Goal: Task Accomplishment & Management: Use online tool/utility

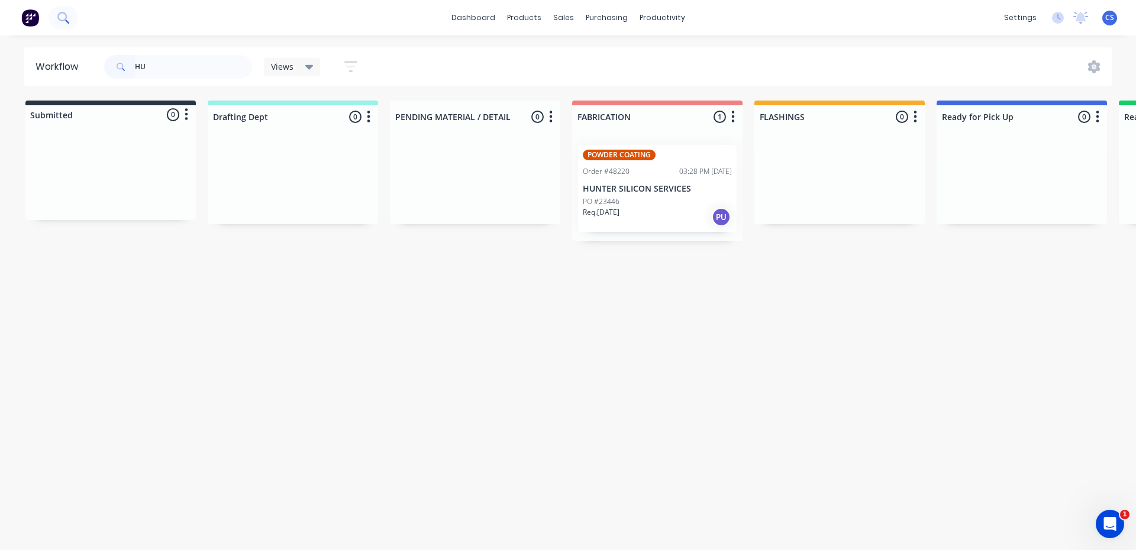
type input "H"
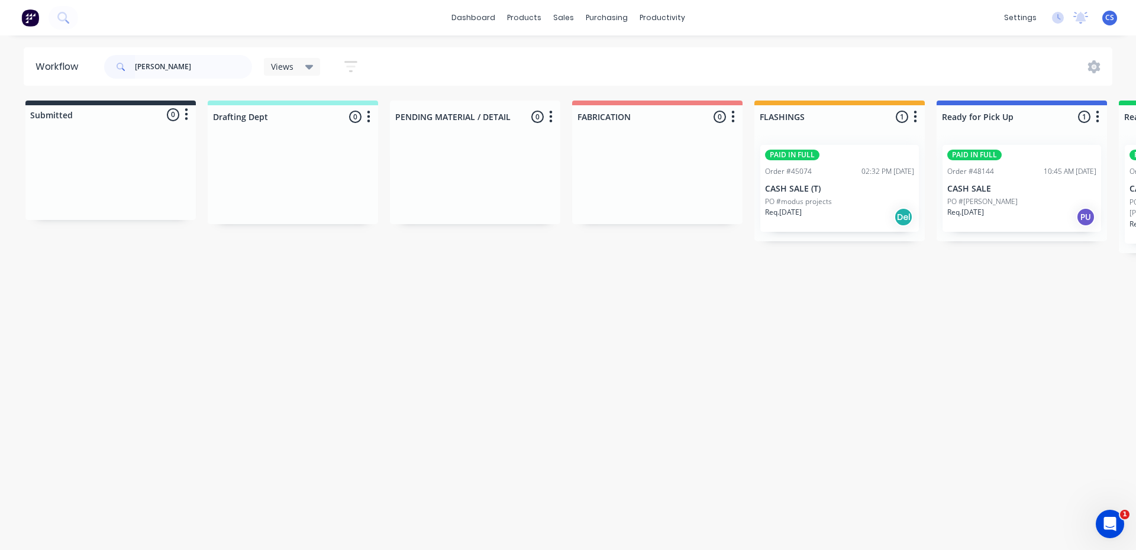
type input "[PERSON_NAME]"
click at [962, 167] on div "Order #48144" at bounding box center [970, 171] width 47 height 11
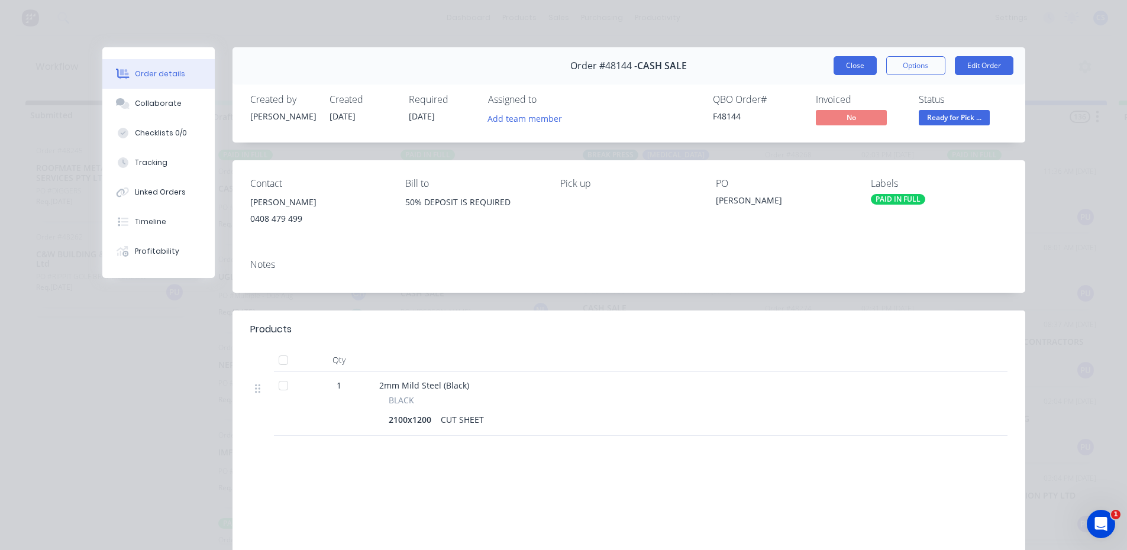
click at [862, 59] on button "Close" at bounding box center [854, 65] width 43 height 19
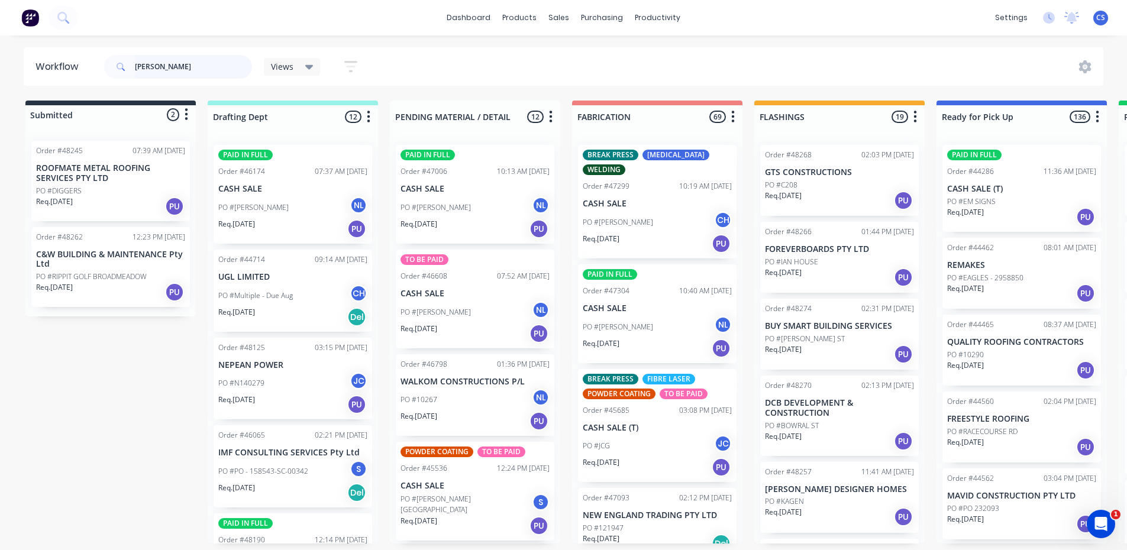
drag, startPoint x: 196, startPoint y: 56, endPoint x: 100, endPoint y: 66, distance: 96.3
click at [100, 66] on header "Workflow [PERSON_NAME] Views Save new view None (Default) edit [PERSON_NAME] ed…" at bounding box center [564, 66] width 1080 height 38
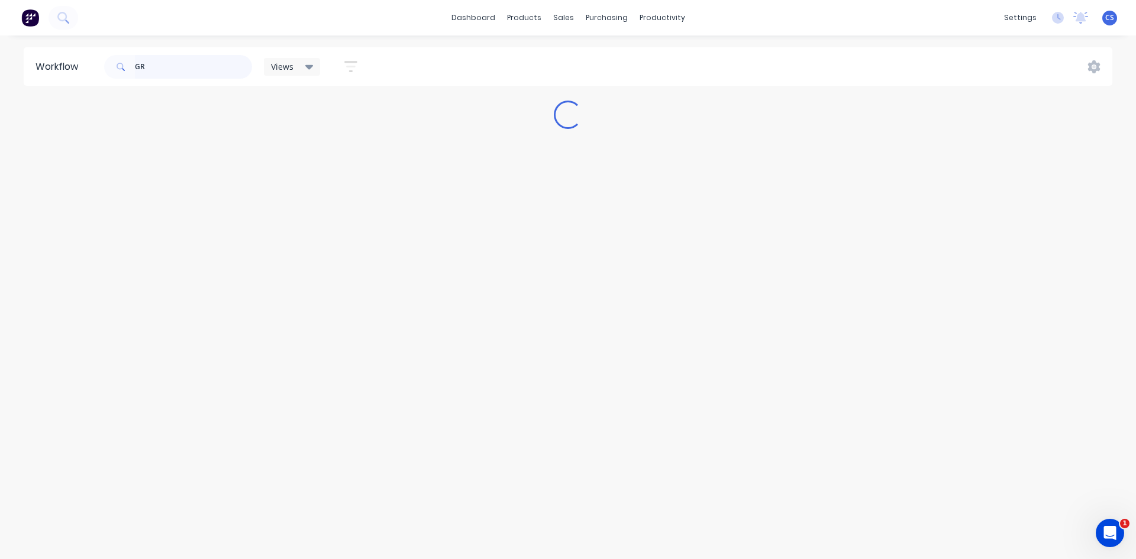
type input "G"
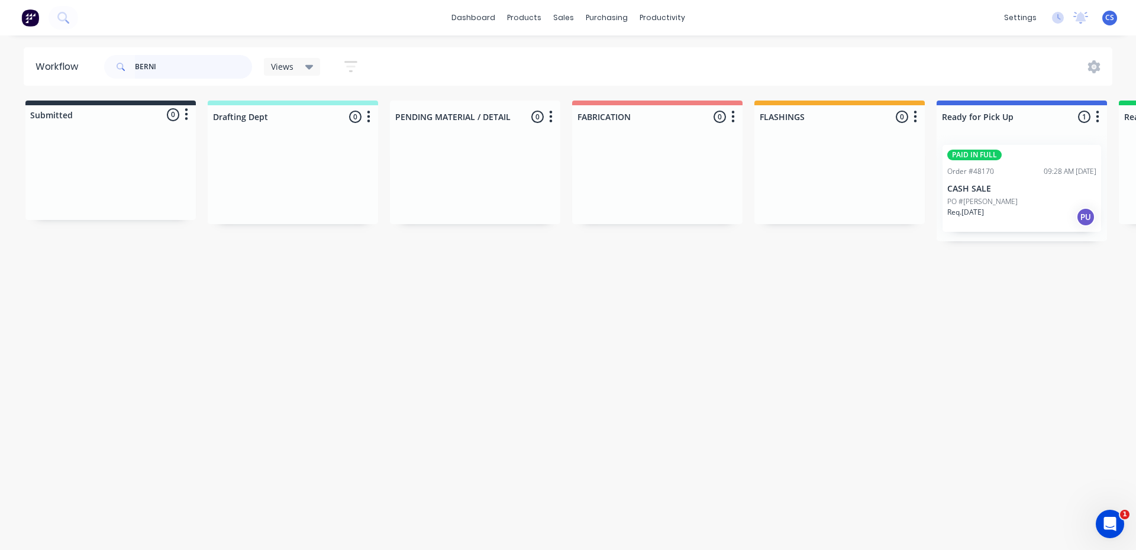
type input "BERNI"
click at [972, 199] on p "PO #[PERSON_NAME]" at bounding box center [982, 201] width 70 height 11
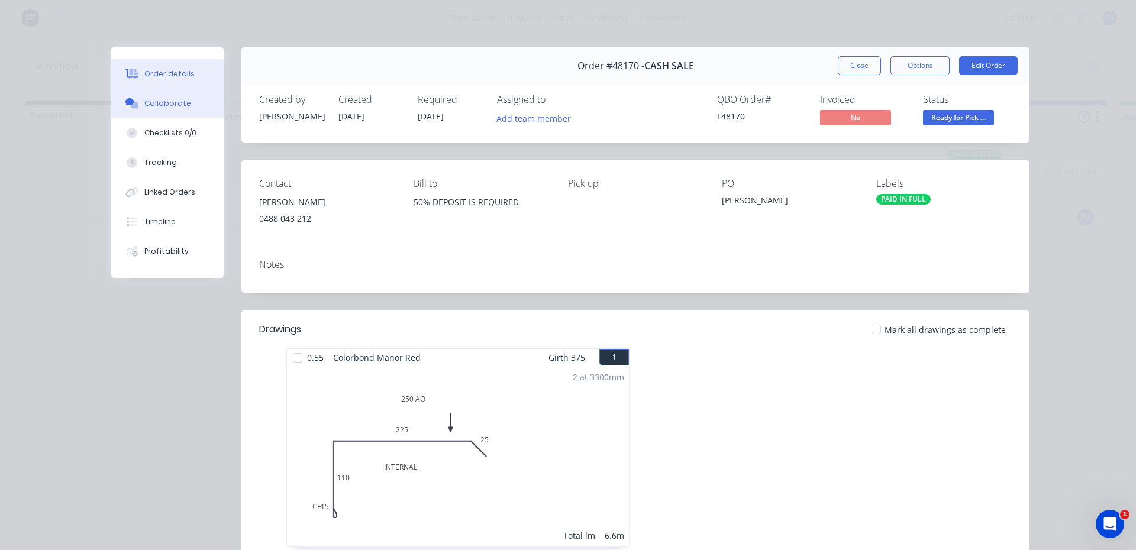
click at [141, 117] on button "Collaborate" at bounding box center [167, 104] width 112 height 30
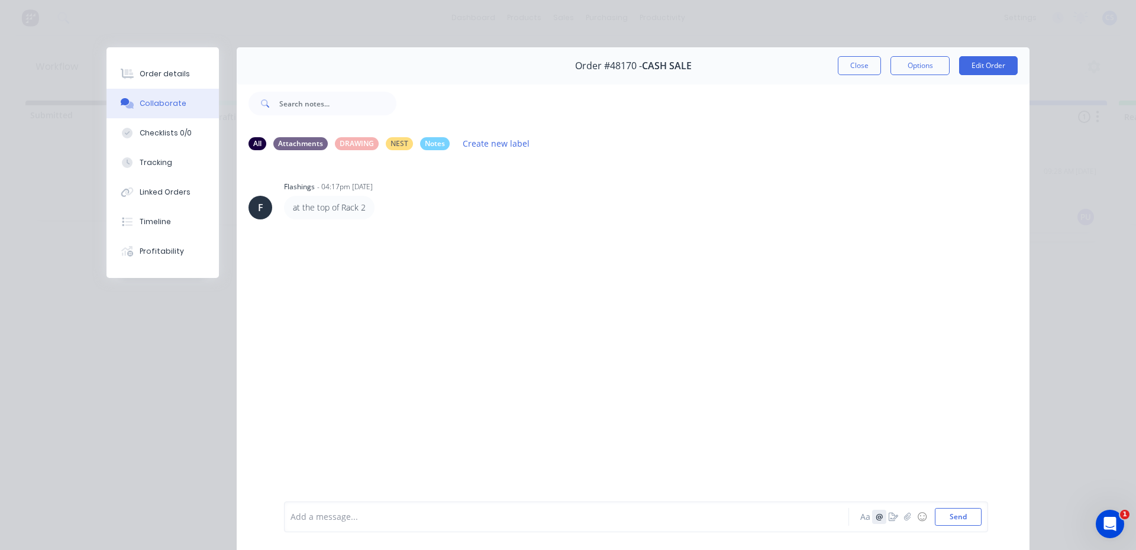
click at [881, 514] on button "@" at bounding box center [879, 517] width 14 height 14
click at [888, 514] on icon "button" at bounding box center [892, 517] width 9 height 8
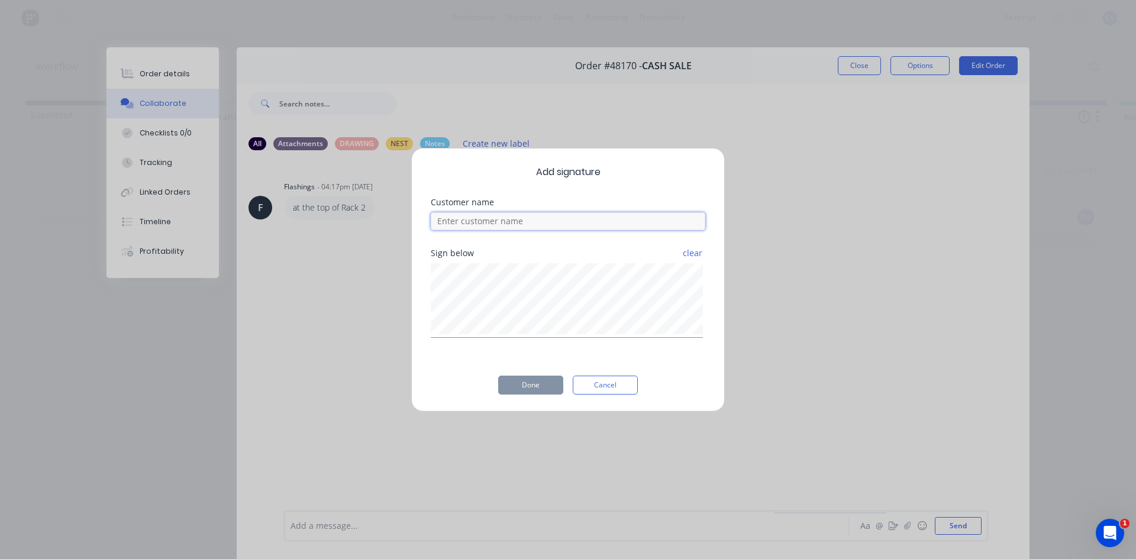
click at [531, 226] on input at bounding box center [568, 221] width 274 height 18
type input "[PERSON_NAME]"
click at [549, 390] on button "Done" at bounding box center [530, 385] width 65 height 19
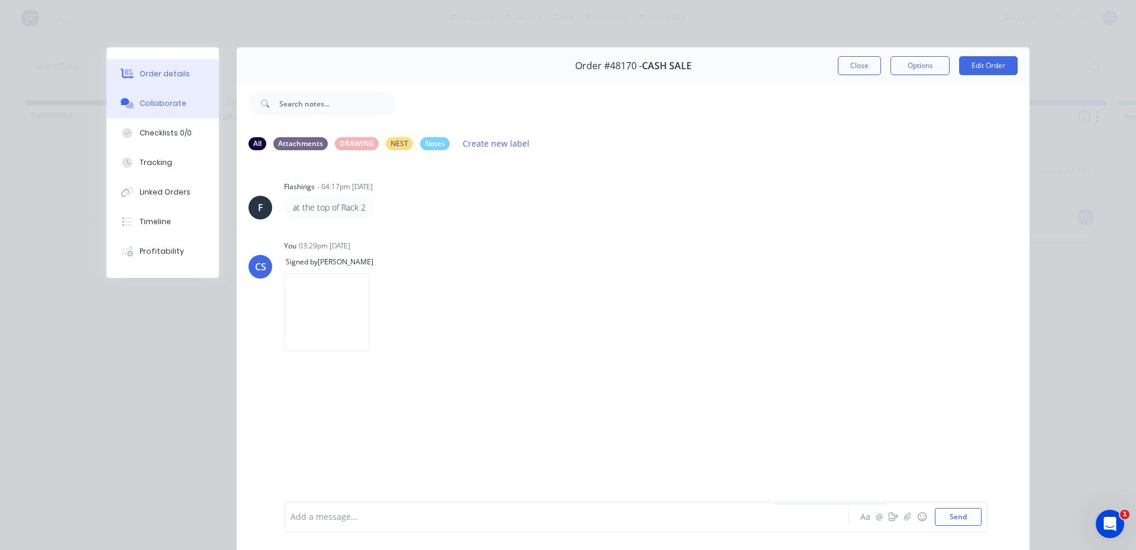
click at [163, 79] on button "Order details" at bounding box center [162, 74] width 112 height 30
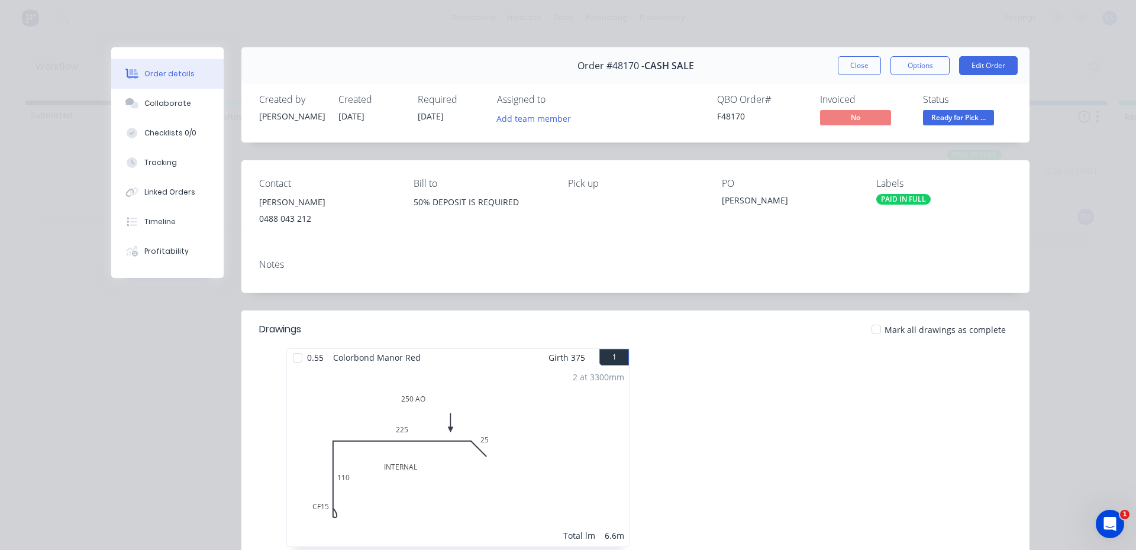
click at [953, 121] on span "Ready for Pick ..." at bounding box center [958, 117] width 71 height 15
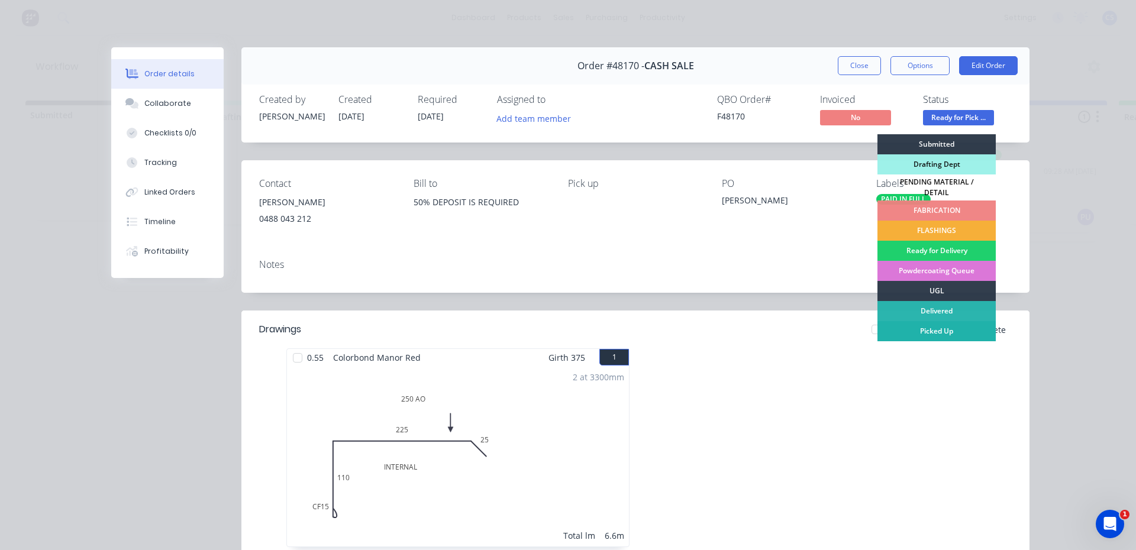
click at [916, 321] on div "Picked Up" at bounding box center [936, 331] width 118 height 20
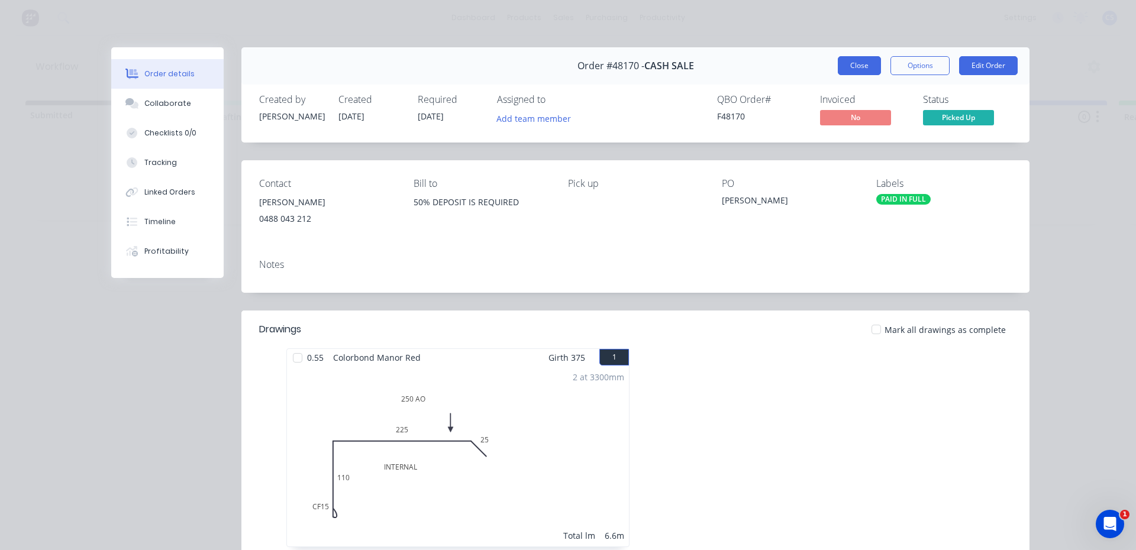
click at [839, 59] on button "Close" at bounding box center [859, 65] width 43 height 19
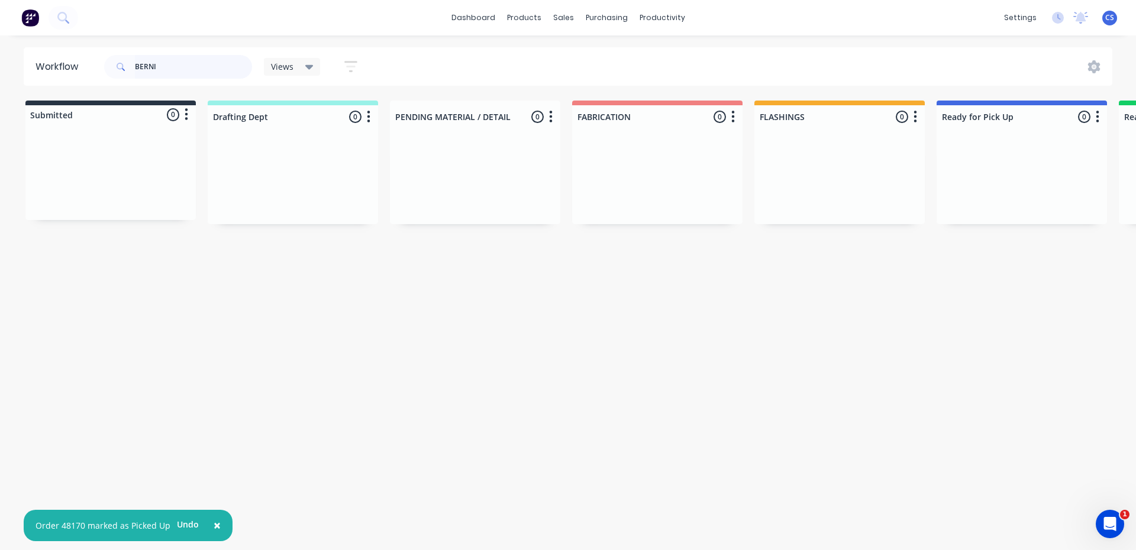
drag, startPoint x: 174, startPoint y: 69, endPoint x: 0, endPoint y: 64, distance: 174.6
click at [0, 64] on div "Workflow BERNI Views Save new view None (Default) edit [PERSON_NAME] edit [PERS…" at bounding box center [568, 66] width 1136 height 38
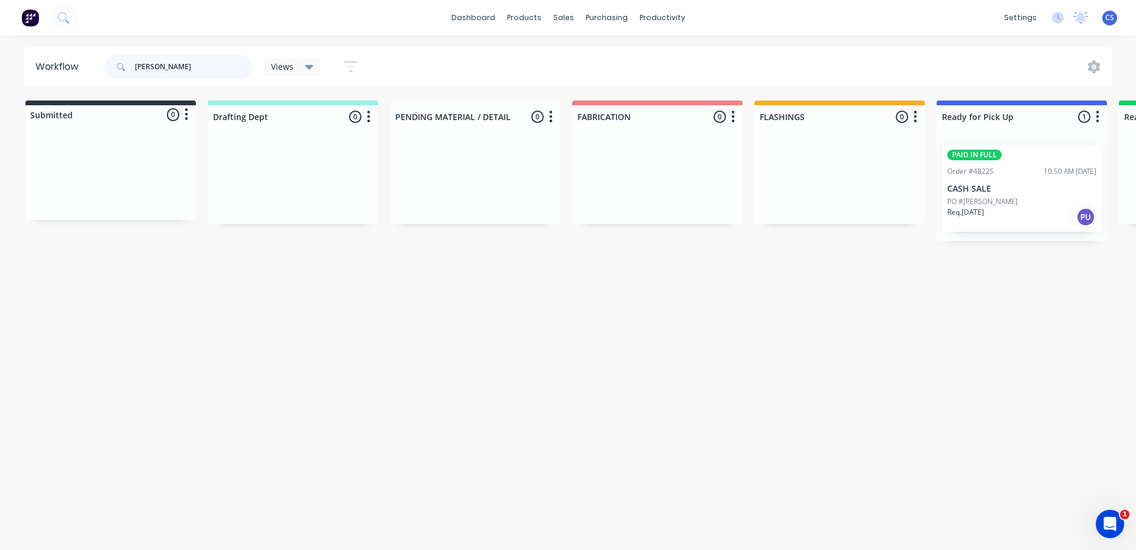
type input "[PERSON_NAME]"
click at [1008, 194] on div "PAID IN FULL Order #48225 10:50 AM [DATE] CASH SALE PO #[PERSON_NAME]. [DATE] PU" at bounding box center [1021, 188] width 159 height 87
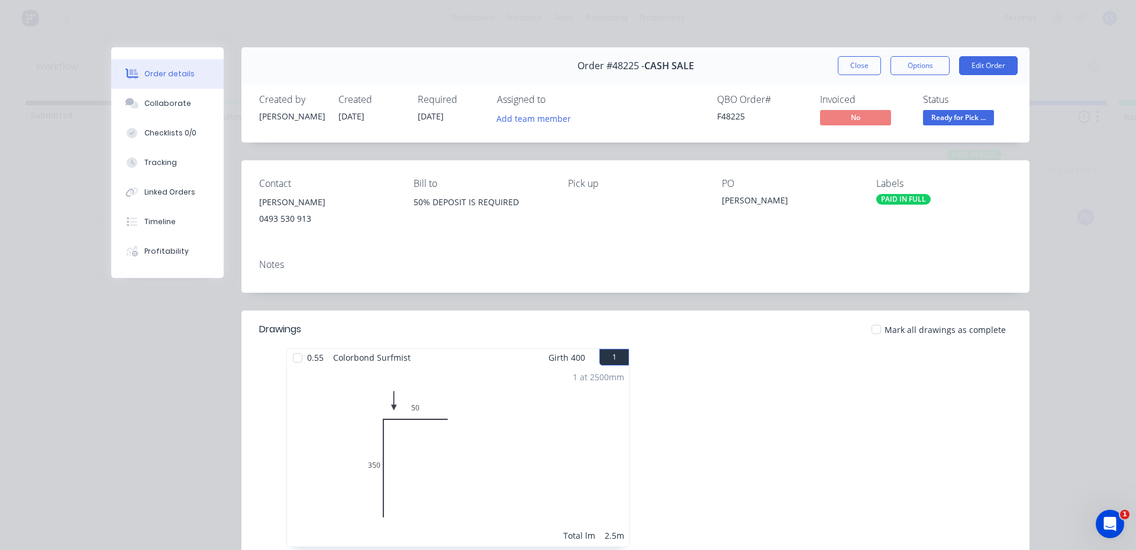
scroll to position [177, 0]
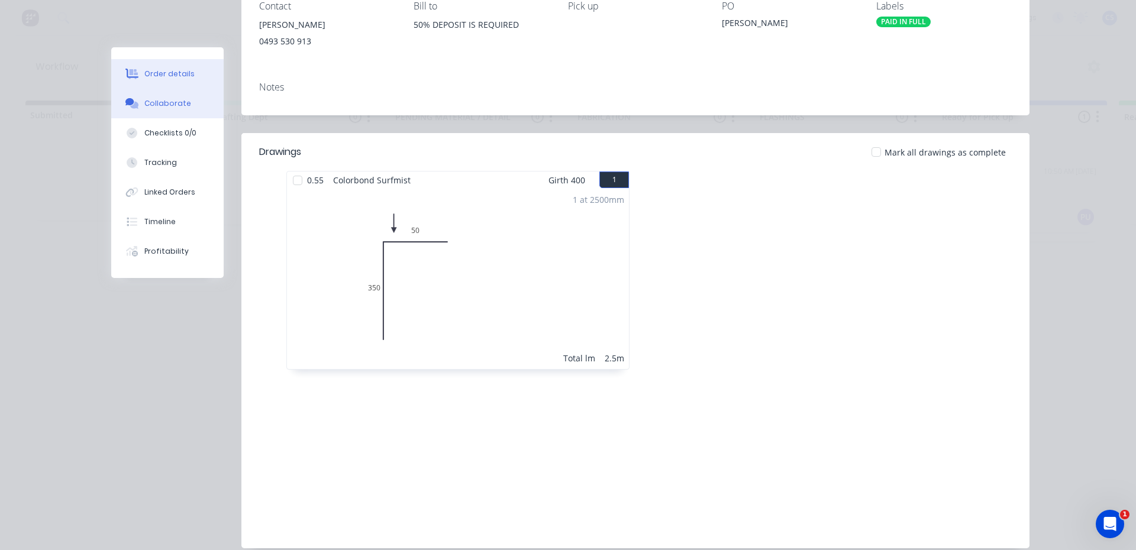
click at [193, 113] on button "Collaborate" at bounding box center [167, 104] width 112 height 30
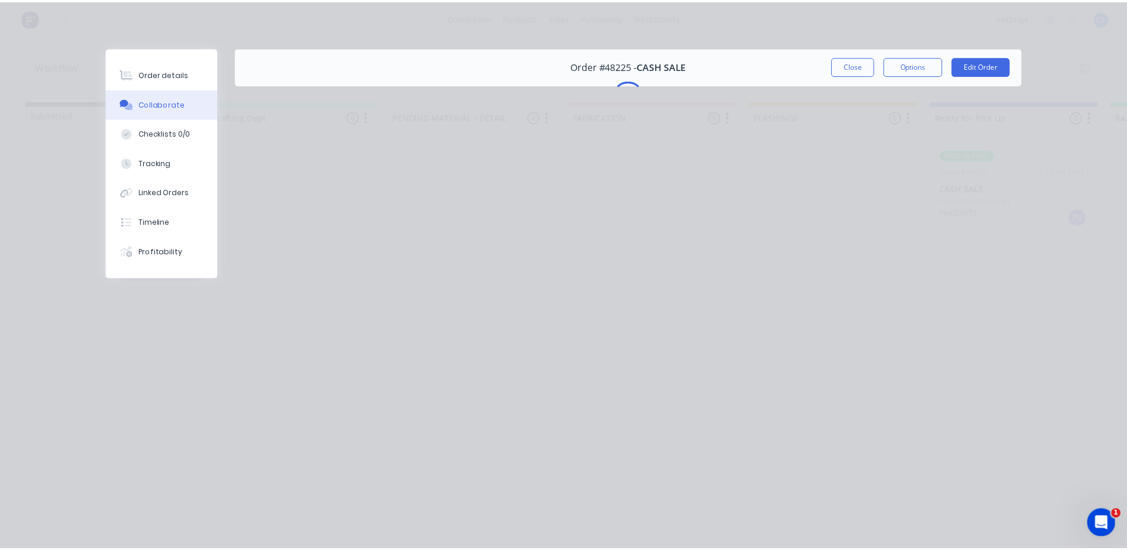
scroll to position [0, 0]
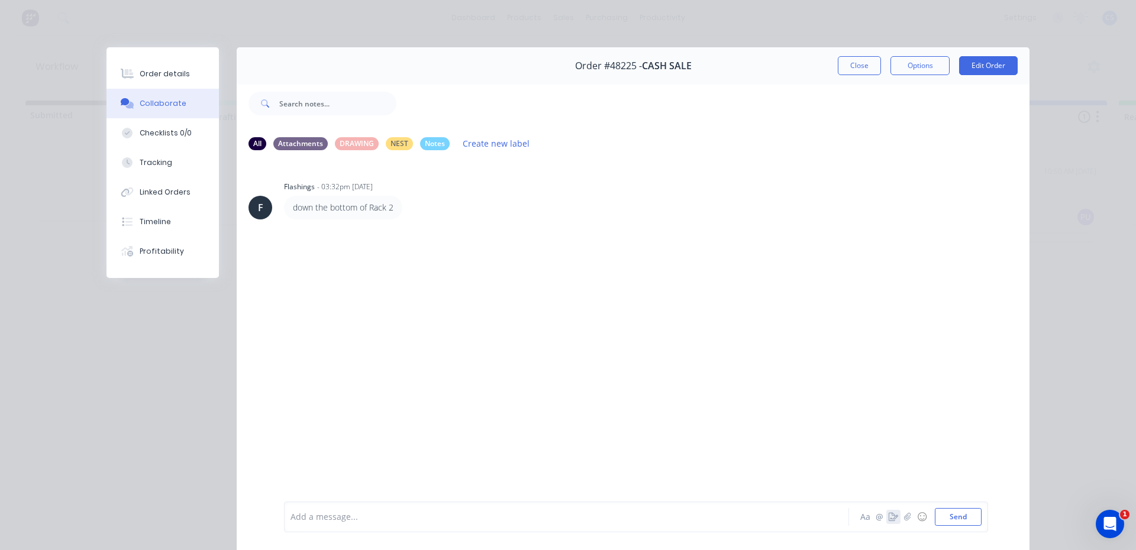
click at [888, 518] on icon "button" at bounding box center [892, 517] width 9 height 8
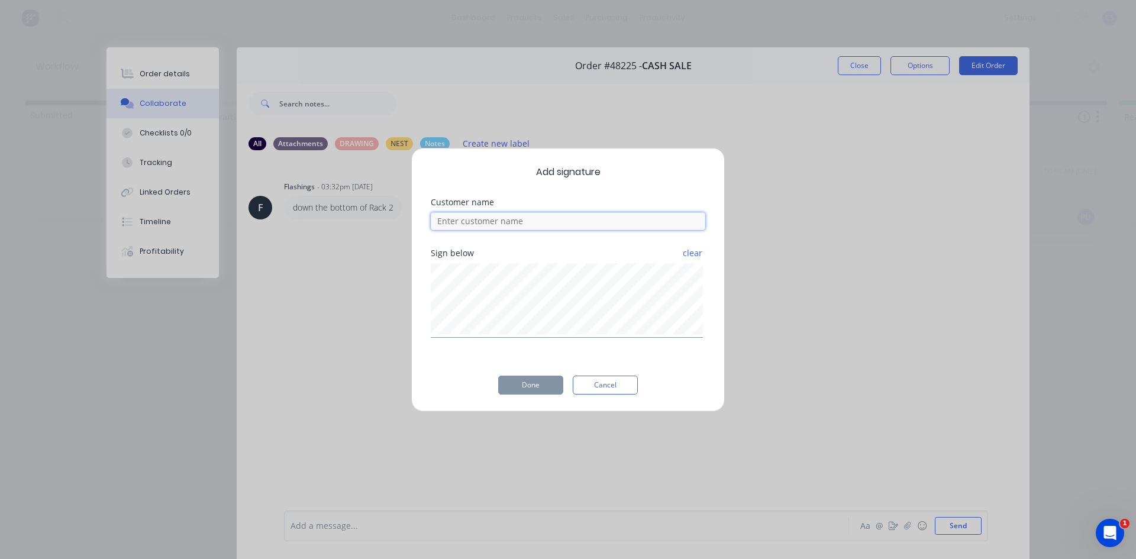
click at [542, 217] on input at bounding box center [568, 221] width 274 height 18
type input "[PERSON_NAME]"
click at [524, 388] on button "Done" at bounding box center [530, 385] width 65 height 19
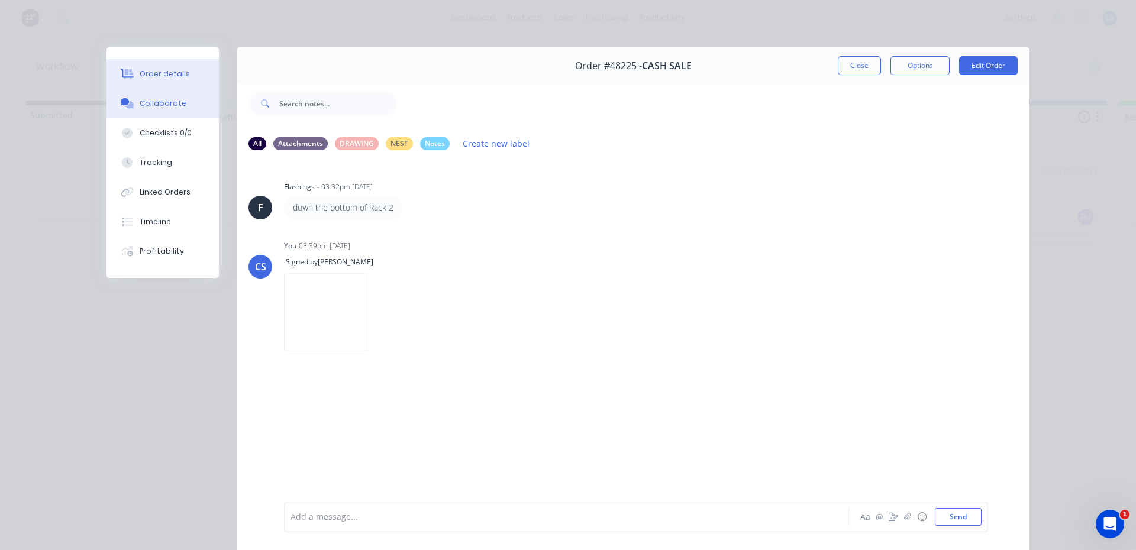
click at [147, 70] on div "Order details" at bounding box center [165, 74] width 50 height 11
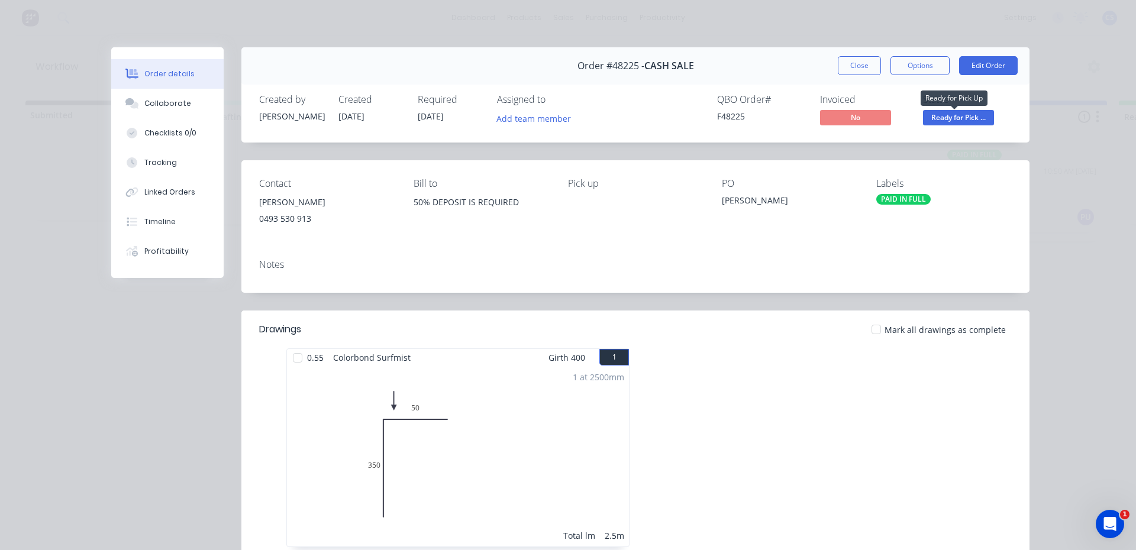
click at [953, 119] on span "Ready for Pick ..." at bounding box center [958, 117] width 71 height 15
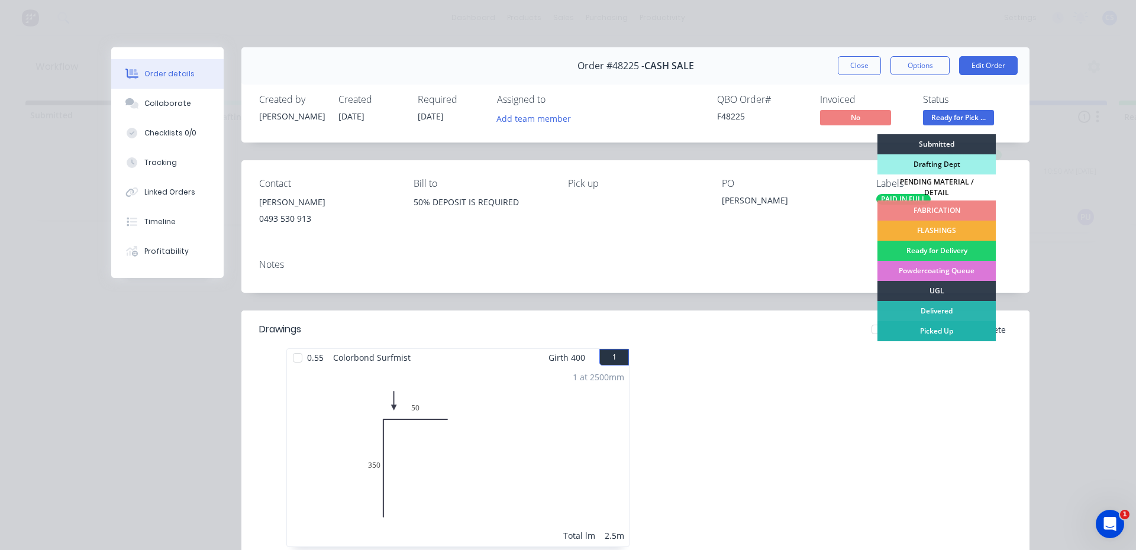
click at [904, 328] on div "Picked Up" at bounding box center [936, 331] width 118 height 20
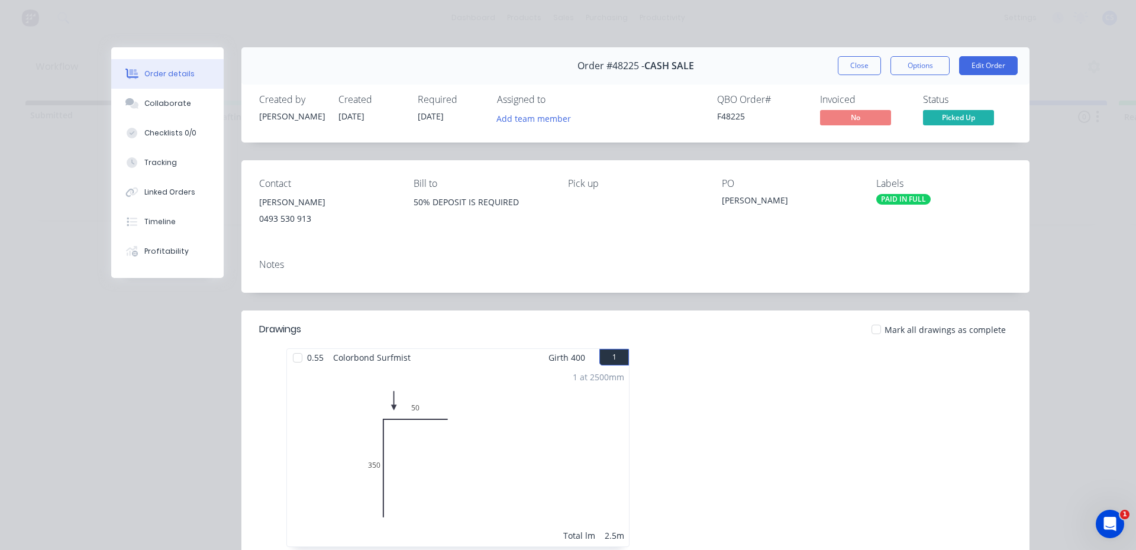
click at [864, 54] on div "Order #48225 - CASH SALE Close Options Edit Order" at bounding box center [635, 65] width 788 height 37
click at [838, 64] on button "Close" at bounding box center [859, 65] width 43 height 19
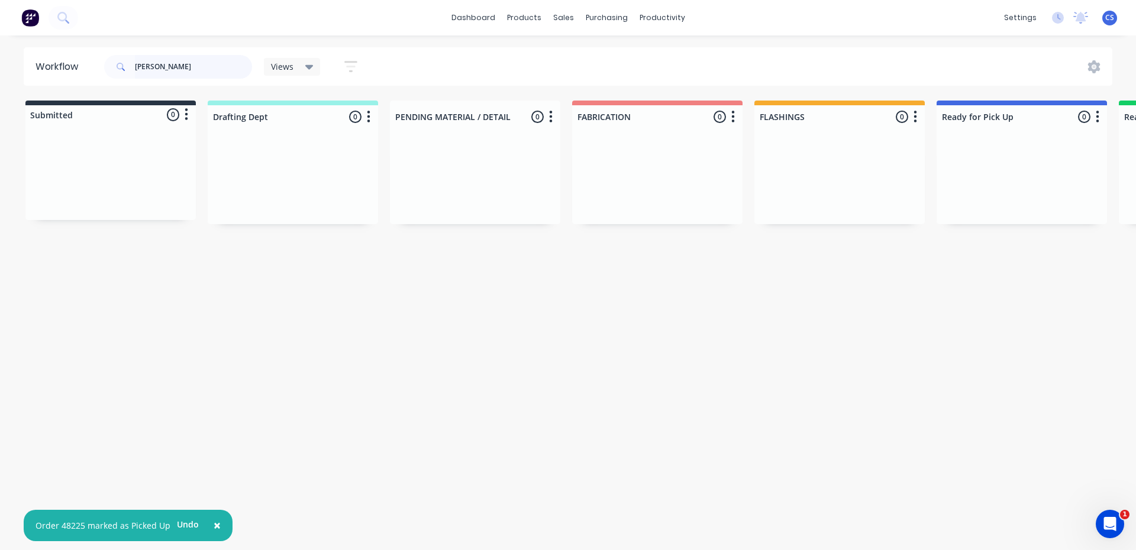
drag, startPoint x: 186, startPoint y: 66, endPoint x: 73, endPoint y: 70, distance: 113.0
click at [73, 70] on header "Workflow [PERSON_NAME] Views Save new view None (Default) edit [PERSON_NAME] ed…" at bounding box center [568, 66] width 1089 height 38
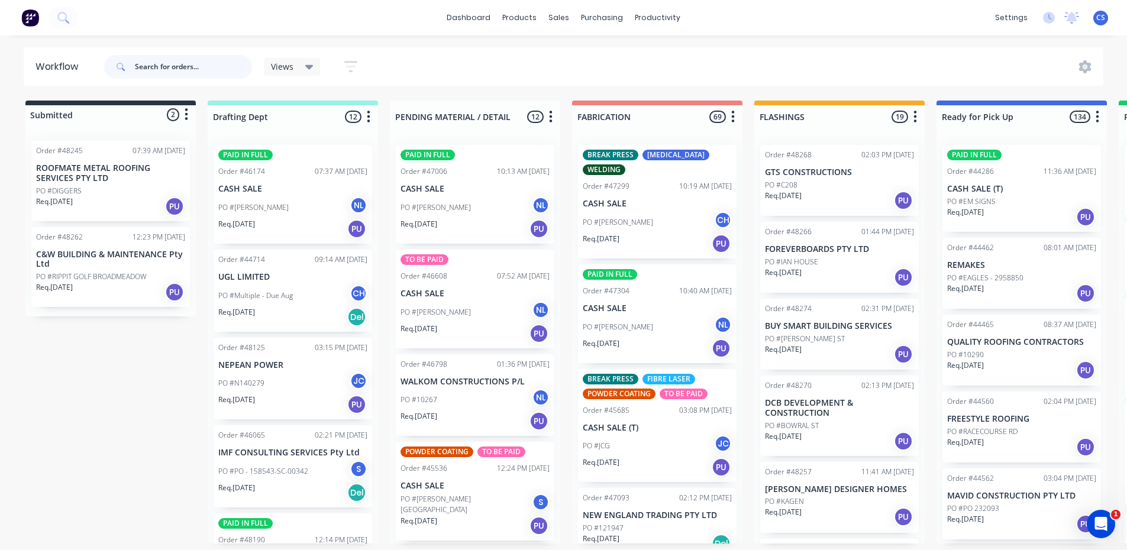
scroll to position [0, 846]
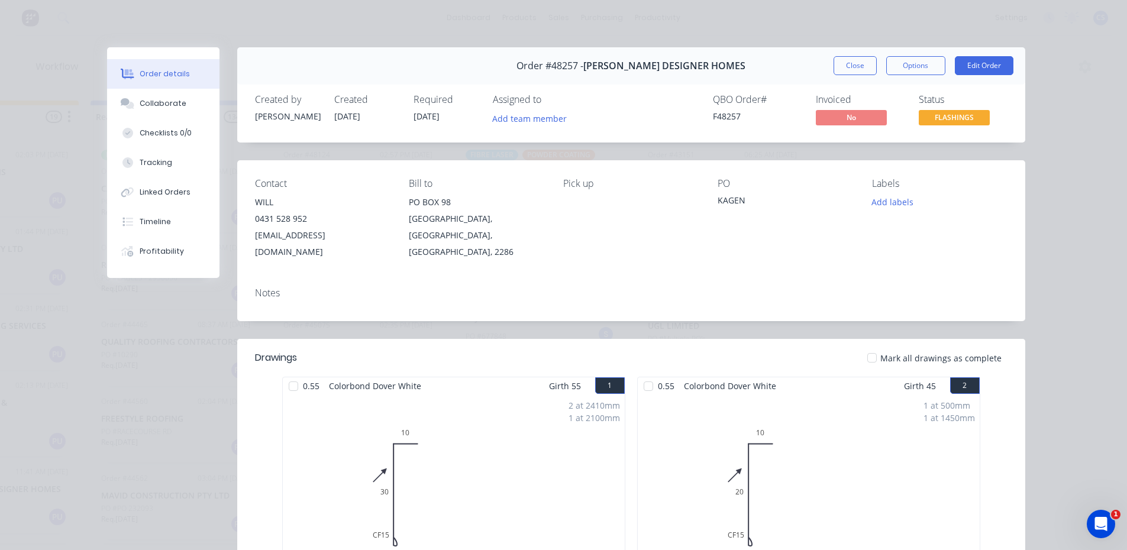
click at [2, 463] on div "Order details Collaborate Checklists 0/0 Tracking Linked Orders Timeline Profit…" at bounding box center [563, 275] width 1127 height 550
click at [849, 67] on button "Close" at bounding box center [854, 65] width 43 height 19
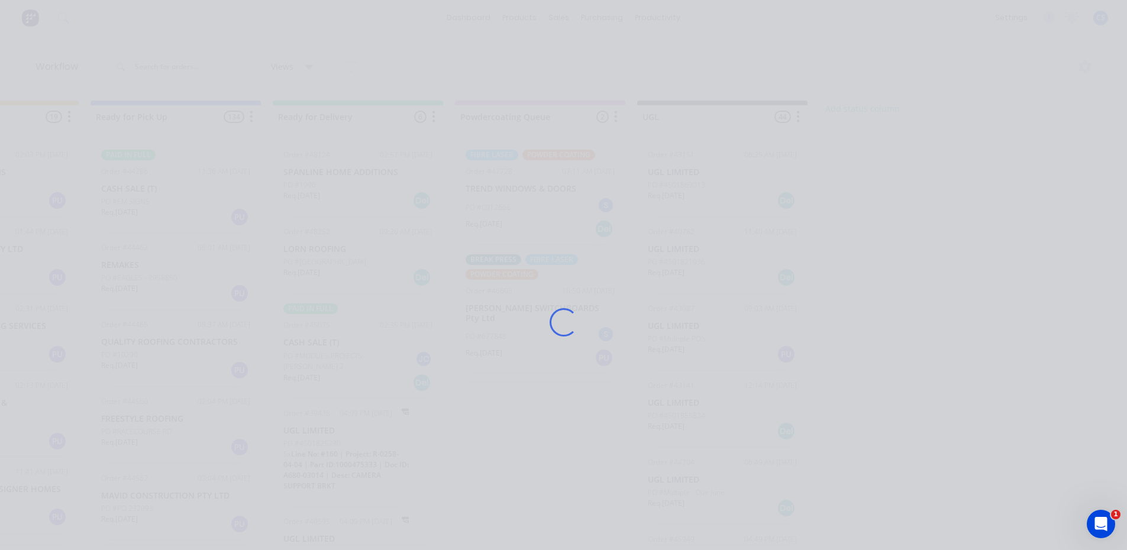
click at [0, 534] on div "Loading..." at bounding box center [563, 275] width 1127 height 550
